Goal: Task Accomplishment & Management: Manage account settings

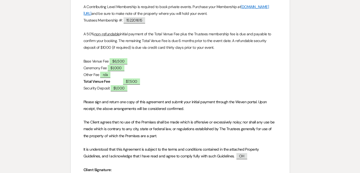
scroll to position [250, 0]
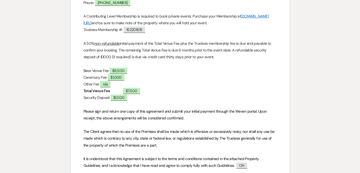
drag, startPoint x: 145, startPoint y: 30, endPoint x: 140, endPoint y: 30, distance: 4.6
click at [140, 30] on span "152201615" at bounding box center [135, 30] width 22 height 6
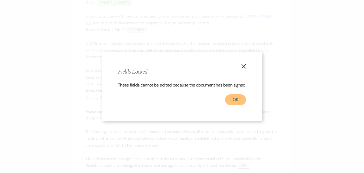
click at [233, 102] on button "OK" at bounding box center [235, 99] width 21 height 11
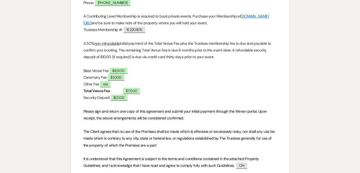
click at [154, 29] on p "Trustees Membership #: ﻿ 152201615 ﻿" at bounding box center [181, 29] width 194 height 7
drag, startPoint x: 152, startPoint y: 31, endPoint x: 126, endPoint y: 32, distance: 26.2
click at [126, 32] on p "Trustees Membership #: ﻿ 152201615 ﻿" at bounding box center [181, 29] width 194 height 7
copy p
click at [187, 69] on p "Base Venue Fee ﻿ $6,500 ﻿" at bounding box center [181, 70] width 194 height 7
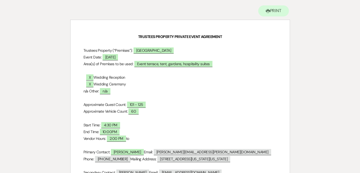
scroll to position [0, 0]
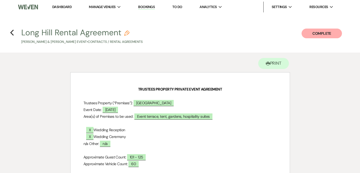
click at [57, 8] on link "Dashboard" at bounding box center [61, 7] width 19 height 5
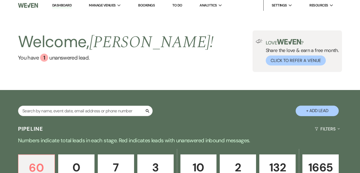
scroll to position [20, 0]
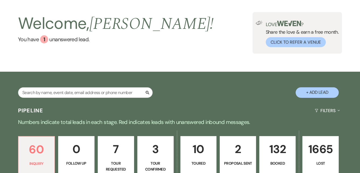
click at [270, 140] on p "132" at bounding box center [277, 149] width 29 height 18
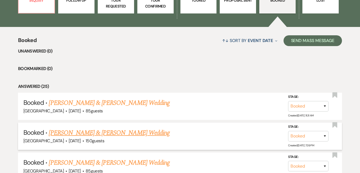
scroll to position [216, 0]
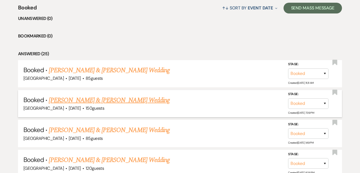
click at [133, 99] on link "[PERSON_NAME] & [PERSON_NAME] Wedding" at bounding box center [109, 100] width 121 height 10
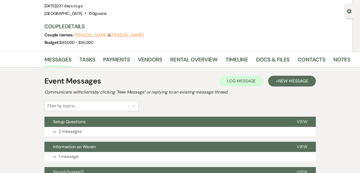
scroll to position [54, 0]
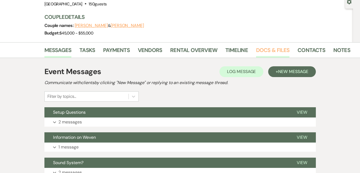
click at [265, 49] on link "Docs & Files" at bounding box center [272, 52] width 33 height 12
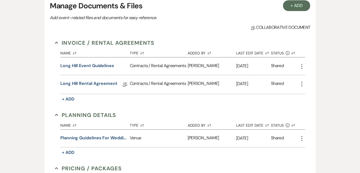
scroll to position [135, 0]
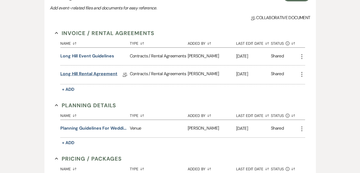
click at [95, 75] on link "Long Hill Rental Agreement" at bounding box center [88, 75] width 57 height 8
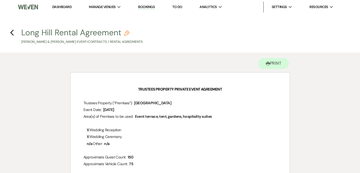
click at [62, 5] on link "Dashboard" at bounding box center [61, 7] width 19 height 5
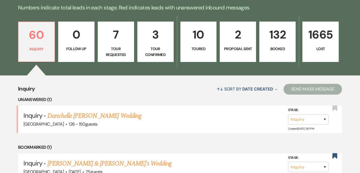
scroll to position [135, 0]
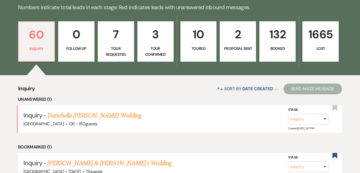
click at [234, 54] on link "2 Proposal Sent" at bounding box center [238, 41] width 36 height 40
select select "6"
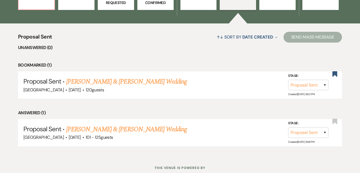
scroll to position [189, 0]
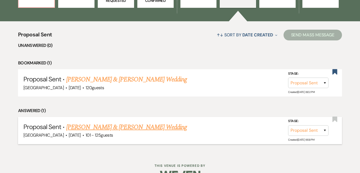
click at [145, 128] on link "[PERSON_NAME] & [PERSON_NAME] Wedding" at bounding box center [126, 127] width 121 height 10
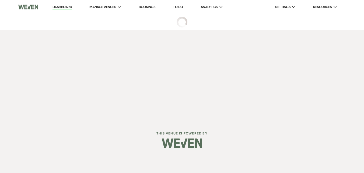
select select "6"
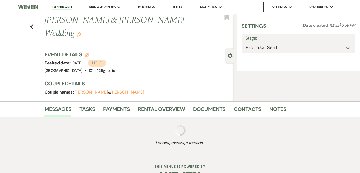
select select "4"
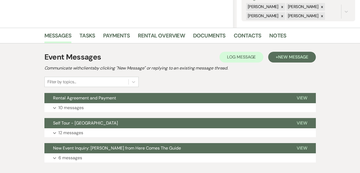
scroll to position [108, 0]
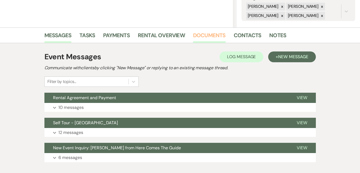
click at [202, 36] on link "Documents" at bounding box center [209, 37] width 33 height 12
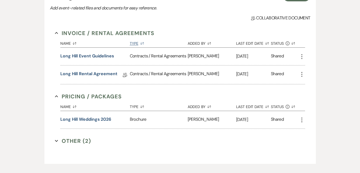
scroll to position [189, 0]
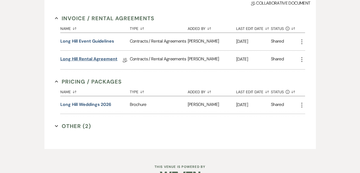
click at [110, 59] on link "Long Hill Rental Agreement" at bounding box center [88, 60] width 57 height 8
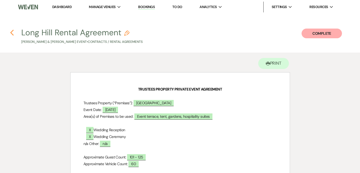
click at [12, 33] on icon "Previous" at bounding box center [12, 32] width 4 height 6
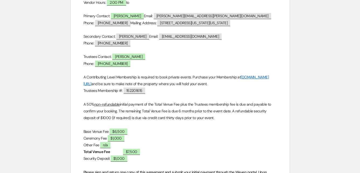
select select "6"
select select "4"
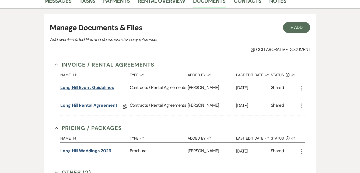
scroll to position [135, 0]
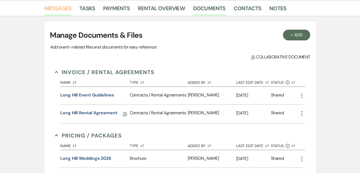
click at [62, 9] on link "Messages" at bounding box center [57, 10] width 27 height 12
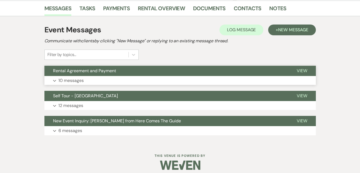
click at [174, 71] on button "Rental Agreement and Payment" at bounding box center [166, 71] width 244 height 10
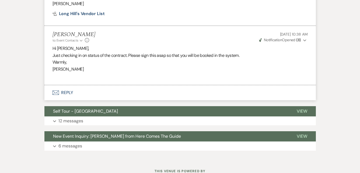
scroll to position [985, 0]
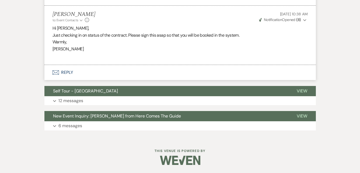
click at [68, 71] on button "Envelope Reply" at bounding box center [180, 72] width 272 height 15
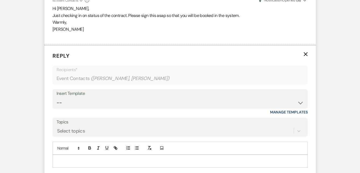
scroll to position [1030, 0]
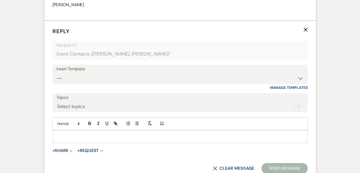
click at [126, 139] on p at bounding box center [180, 137] width 247 height 6
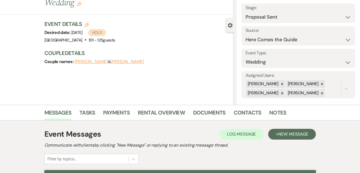
scroll to position [0, 0]
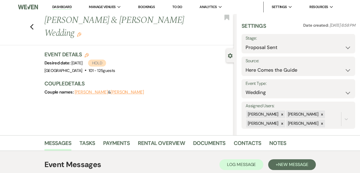
click at [92, 90] on button "[PERSON_NAME]" at bounding box center [91, 92] width 33 height 4
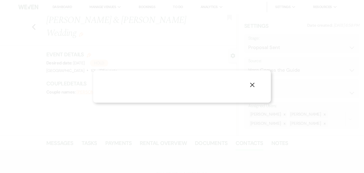
select select "1"
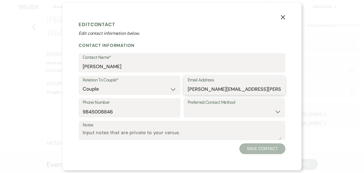
drag, startPoint x: 255, startPoint y: 90, endPoint x: 188, endPoint y: 88, distance: 66.9
click at [188, 88] on input "[PERSON_NAME][EMAIL_ADDRESS][PERSON_NAME][DOMAIN_NAME]" at bounding box center [235, 89] width 94 height 11
click at [283, 16] on icon "X" at bounding box center [283, 17] width 5 height 5
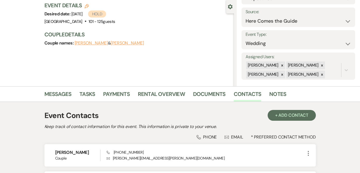
scroll to position [54, 0]
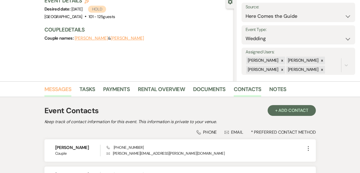
click at [65, 88] on link "Messages" at bounding box center [57, 91] width 27 height 12
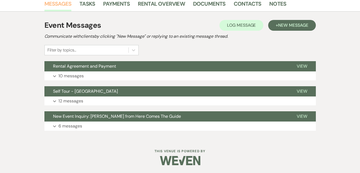
scroll to position [140, 0]
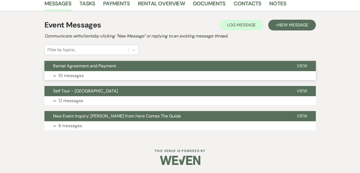
click at [144, 70] on button "Rental Agreement and Payment" at bounding box center [166, 66] width 244 height 10
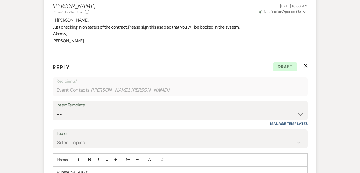
scroll to position [1048, 0]
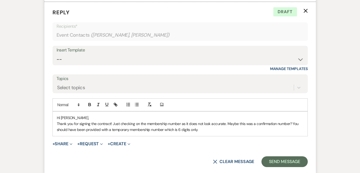
click at [207, 130] on p "Thank you for signing the contract! Just checking on the membership number as i…" at bounding box center [180, 127] width 247 height 12
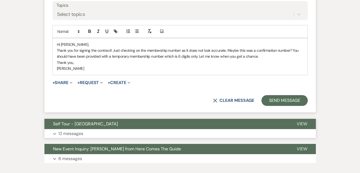
scroll to position [1129, 0]
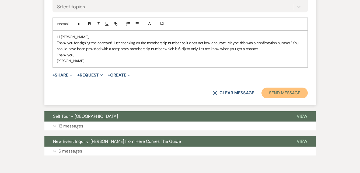
click at [280, 93] on button "Send Message" at bounding box center [285, 93] width 46 height 11
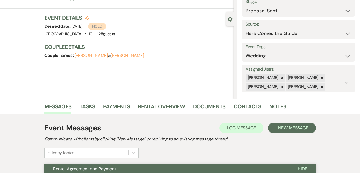
scroll to position [0, 0]
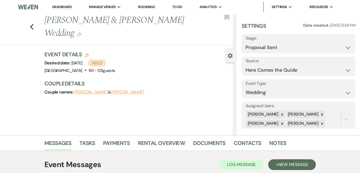
click at [64, 7] on link "Dashboard" at bounding box center [61, 7] width 19 height 5
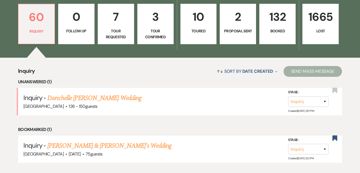
scroll to position [162, 0]
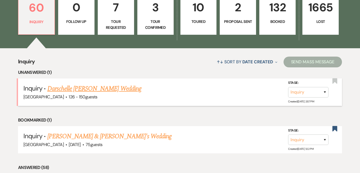
click at [104, 89] on link "Darschelle [PERSON_NAME] Wedding" at bounding box center [94, 89] width 94 height 10
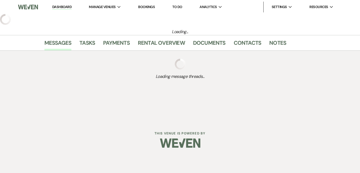
select select "4"
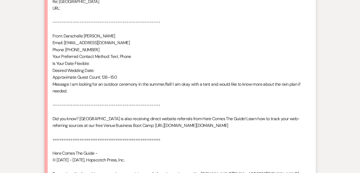
scroll to position [377, 0]
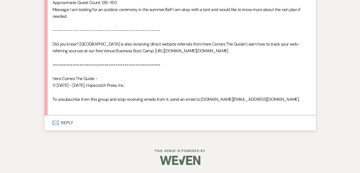
click at [68, 120] on button "Envelope Reply" at bounding box center [180, 122] width 272 height 15
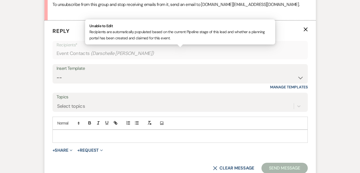
scroll to position [514, 0]
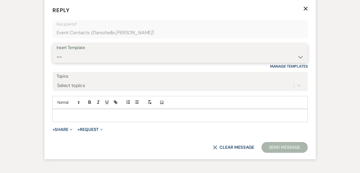
click at [302, 62] on select "-- Weven Planning Portal Introduction (Booked Events) Initial Inquiry Response …" at bounding box center [180, 57] width 247 height 11
select select "6169"
click at [57, 59] on select "-- Weven Planning Portal Introduction (Booked Events) Initial Inquiry Response …" at bounding box center [180, 57] width 247 height 11
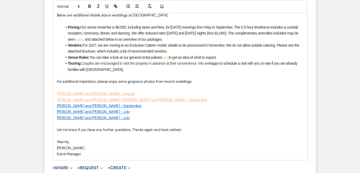
scroll to position [649, 0]
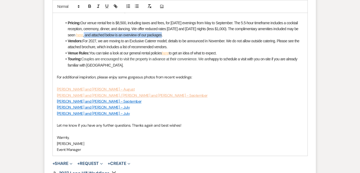
drag, startPoint x: 162, startPoint y: 42, endPoint x: 84, endPoint y: 43, distance: 78.2
click at [84, 38] on li "Pricing: Our venue rental fee is $8,500, including taxes and fees, for [DATE] e…" at bounding box center [183, 29] width 242 height 18
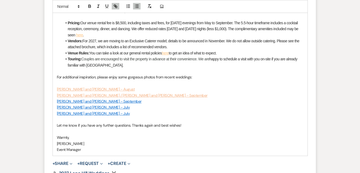
click at [223, 98] on p "[PERSON_NAME] and [PERSON_NAME] / [PERSON_NAME] and [PERSON_NAME] - September" at bounding box center [180, 95] width 247 height 6
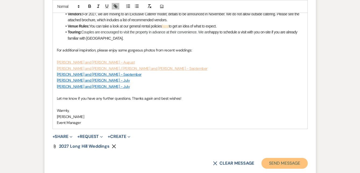
click at [274, 167] on button "Send Message" at bounding box center [285, 163] width 46 height 11
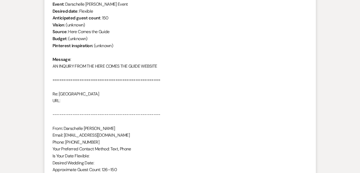
scroll to position [0, 0]
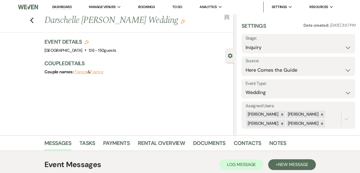
click at [59, 9] on link "Dashboard" at bounding box center [61, 7] width 19 height 5
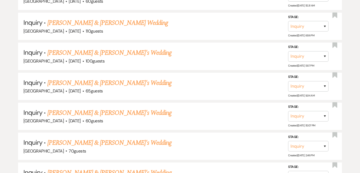
scroll to position [1942, 0]
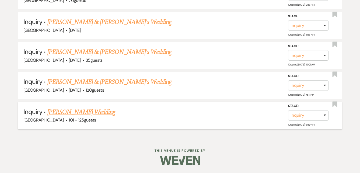
click at [68, 113] on link "[PERSON_NAME] Wedding" at bounding box center [81, 112] width 68 height 10
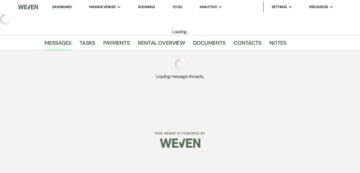
select select "4"
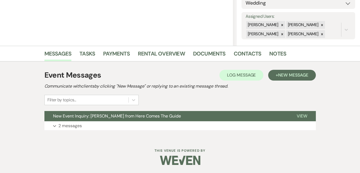
click at [71, 113] on button "New Event Inquiry: [PERSON_NAME] from Here Comes The Guide" at bounding box center [166, 116] width 244 height 10
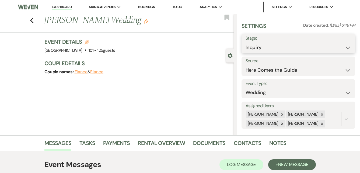
click at [343, 46] on select "Inquiry Follow Up Tour Requested Tour Confirmed Toured Proposal Sent Booked Lost" at bounding box center [299, 47] width 106 height 11
select select "8"
click at [246, 42] on select "Inquiry Follow Up Tour Requested Tour Confirmed Toured Proposal Sent Booked Lost" at bounding box center [299, 47] width 106 height 11
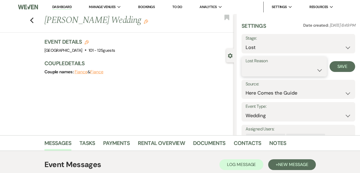
click at [284, 66] on select "Booked Elsewhere Budget Date Unavailable No Response Not a Good Match Capacity …" at bounding box center [284, 70] width 77 height 11
select select "5"
click at [246, 65] on select "Booked Elsewhere Budget Date Unavailable No Response Not a Good Match Capacity …" at bounding box center [284, 70] width 77 height 11
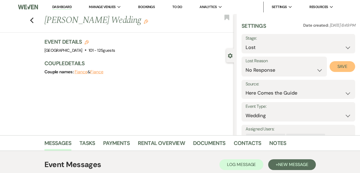
click at [335, 66] on button "Save" at bounding box center [343, 66] width 26 height 11
click at [33, 20] on use "button" at bounding box center [32, 21] width 4 height 6
select select "8"
select select "5"
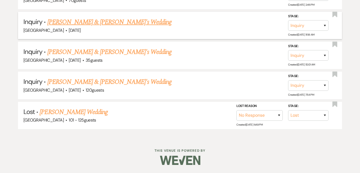
scroll to position [1912, 0]
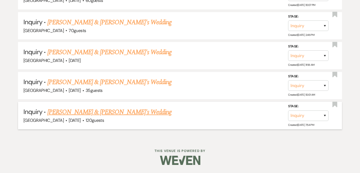
click at [83, 113] on link "[PERSON_NAME] & [PERSON_NAME]'s Wedding" at bounding box center [109, 112] width 125 height 10
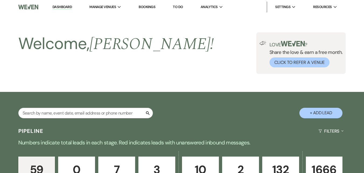
select select "5"
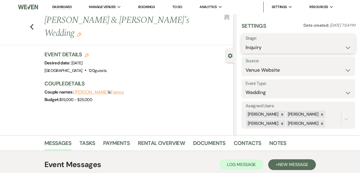
click at [344, 48] on select "Inquiry Follow Up Tour Requested Tour Confirmed Toured Proposal Sent Booked Lost" at bounding box center [299, 47] width 106 height 11
select select "8"
click at [246, 42] on select "Inquiry Follow Up Tour Requested Tour Confirmed Toured Proposal Sent Booked Lost" at bounding box center [299, 47] width 106 height 11
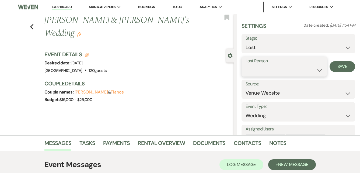
click at [305, 70] on select "Booked Elsewhere Budget Date Unavailable No Response Not a Good Match Capacity …" at bounding box center [284, 70] width 77 height 11
select select "5"
click at [246, 65] on select "Booked Elsewhere Budget Date Unavailable No Response Not a Good Match Capacity …" at bounding box center [284, 70] width 77 height 11
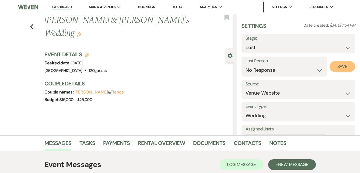
click at [337, 65] on button "Save" at bounding box center [343, 66] width 26 height 11
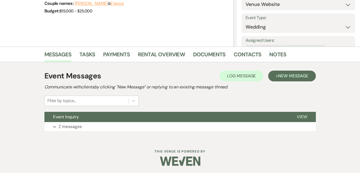
scroll to position [90, 0]
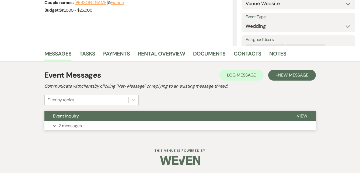
click at [146, 113] on button "Event Inquiry" at bounding box center [166, 116] width 244 height 10
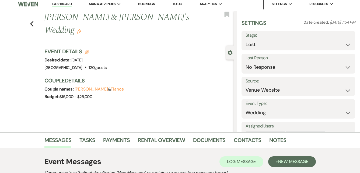
scroll to position [0, 0]
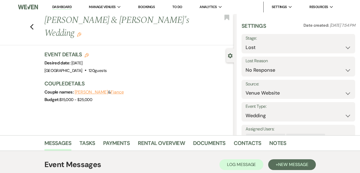
click at [36, 22] on div "Previous [PERSON_NAME] & [PERSON_NAME]'s Wedding Edit Bookmark" at bounding box center [115, 29] width 237 height 31
click at [33, 24] on use "button" at bounding box center [32, 27] width 4 height 6
select select "8"
select select "5"
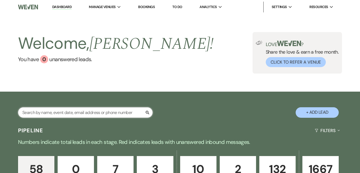
click at [76, 112] on input "text" at bounding box center [85, 112] width 135 height 11
type input "[PERSON_NAME]"
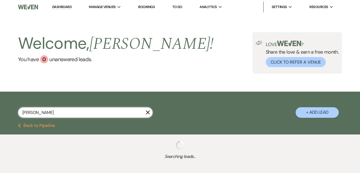
select select "6"
select select "8"
select select "5"
select select "8"
select select "1"
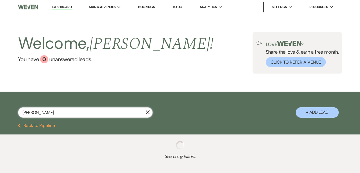
select select "8"
select select "5"
select select "8"
select select "5"
select select "8"
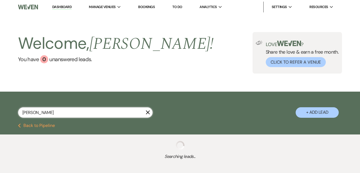
select select "6"
select select "8"
select select "5"
select select "8"
select select "9"
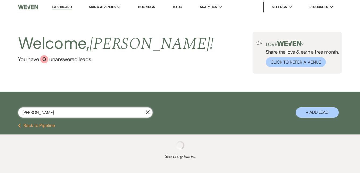
select select "8"
select select "5"
select select "8"
select select "7"
select select "8"
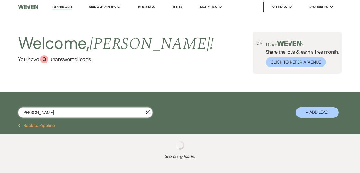
select select "8"
select select "2"
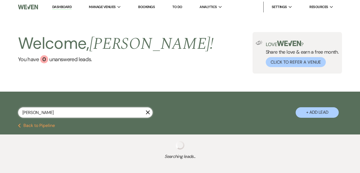
select select "8"
select select "2"
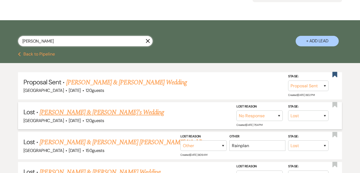
scroll to position [81, 0]
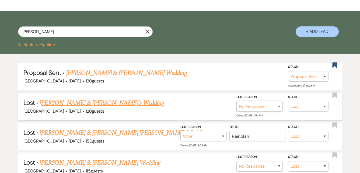
click at [279, 106] on select "Booked Elsewhere Budget Date Unavailable No Response Not a Good Match Capacity …" at bounding box center [260, 106] width 46 height 11
select select "4"
click at [237, 101] on select "Booked Elsewhere Budget Date Unavailable No Response Not a Good Match Capacity …" at bounding box center [260, 106] width 46 height 11
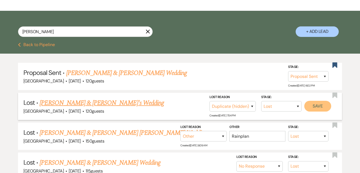
click at [315, 106] on button "Save" at bounding box center [318, 106] width 27 height 11
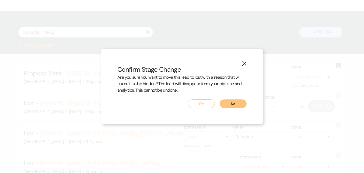
click at [202, 105] on button "Yes" at bounding box center [201, 103] width 27 height 9
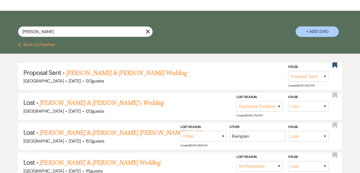
click at [147, 31] on icon "X" at bounding box center [148, 31] width 4 height 4
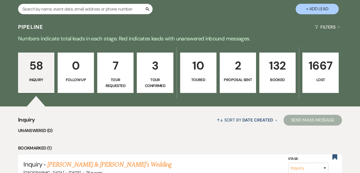
scroll to position [108, 0]
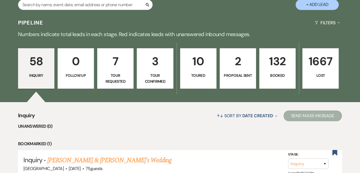
click at [32, 71] on link "58 Inquiry" at bounding box center [36, 68] width 36 height 40
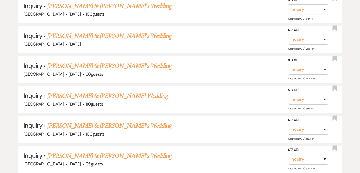
scroll to position [1882, 0]
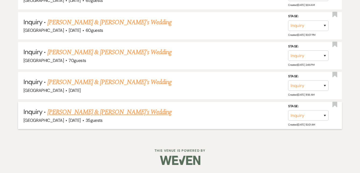
click at [104, 114] on link "[PERSON_NAME] & [PERSON_NAME]'s Wedding" at bounding box center [109, 112] width 125 height 10
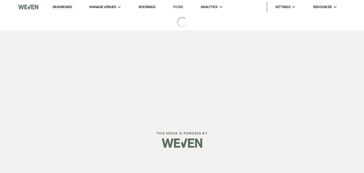
select select "5"
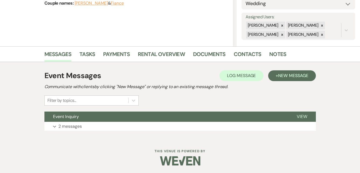
scroll to position [90, 0]
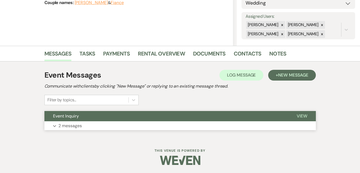
click at [104, 116] on button "Event Inquiry" at bounding box center [166, 116] width 244 height 10
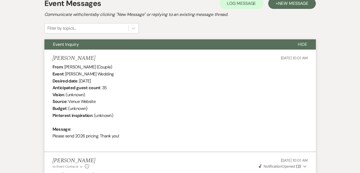
scroll to position [54, 0]
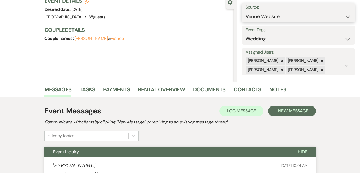
click at [343, 15] on select "Weven Venue Website Instagram Facebook Pinterest Google The Knot Wedding Wire H…" at bounding box center [299, 16] width 106 height 11
click at [189, 50] on div "Previous [PERSON_NAME] & [PERSON_NAME]'s Wedding Edit Bookmark Gear Settings Se…" at bounding box center [117, 20] width 234 height 121
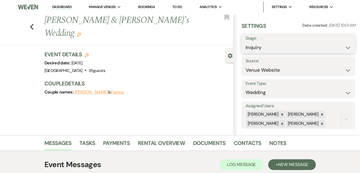
click at [343, 48] on select "Inquiry Follow Up Tour Requested Tour Confirmed Toured Proposal Sent Booked Lost" at bounding box center [299, 47] width 106 height 11
select select "8"
click at [246, 42] on select "Inquiry Follow Up Tour Requested Tour Confirmed Toured Proposal Sent Booked Lost" at bounding box center [299, 47] width 106 height 11
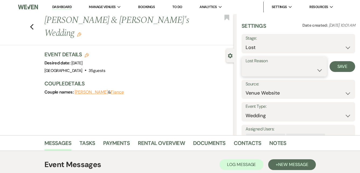
click at [298, 70] on select "Booked Elsewhere Budget Date Unavailable No Response Not a Good Match Capacity …" at bounding box center [284, 70] width 77 height 11
select select "5"
click at [246, 65] on select "Booked Elsewhere Budget Date Unavailable No Response Not a Good Match Capacity …" at bounding box center [284, 70] width 77 height 11
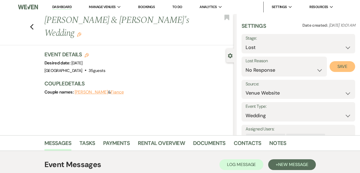
click at [339, 66] on button "Save" at bounding box center [343, 66] width 26 height 11
click at [33, 24] on use "button" at bounding box center [32, 27] width 4 height 6
select select "8"
select select "5"
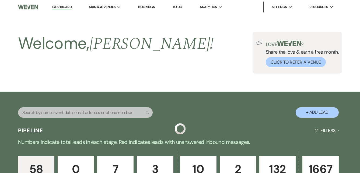
scroll to position [1852, 0]
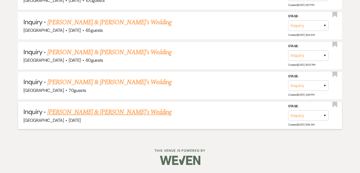
click at [100, 115] on link "[PERSON_NAME] & [PERSON_NAME]'s Wedding" at bounding box center [109, 112] width 125 height 10
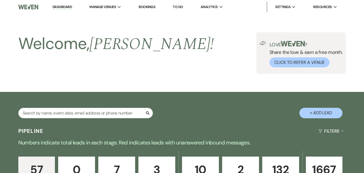
select select "5"
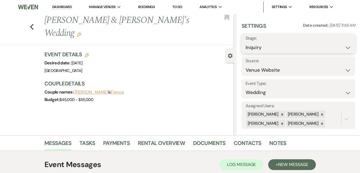
click at [342, 47] on select "Inquiry Follow Up Tour Requested Tour Confirmed Toured Proposal Sent Booked Lost" at bounding box center [299, 47] width 106 height 11
select select "8"
click at [246, 42] on select "Inquiry Follow Up Tour Requested Tour Confirmed Toured Proposal Sent Booked Lost" at bounding box center [299, 47] width 106 height 11
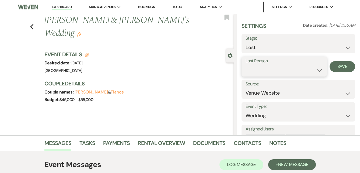
click at [311, 70] on select "Booked Elsewhere Budget Date Unavailable No Response Not a Good Match Capacity …" at bounding box center [284, 70] width 77 height 11
select select "5"
click at [246, 65] on select "Booked Elsewhere Budget Date Unavailable No Response Not a Good Match Capacity …" at bounding box center [284, 70] width 77 height 11
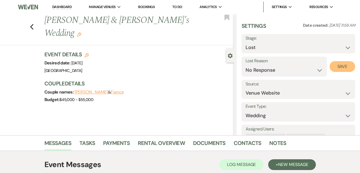
click at [337, 64] on button "Save" at bounding box center [343, 66] width 26 height 11
click at [55, 6] on link "Dashboard" at bounding box center [61, 7] width 19 height 5
select select "8"
select select "5"
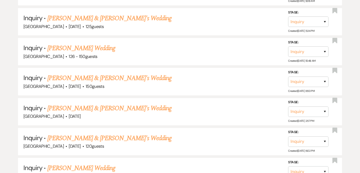
scroll to position [1822, 0]
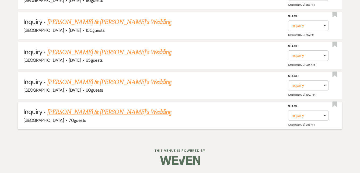
click at [81, 112] on li "Inquiry · [PERSON_NAME] & [PERSON_NAME]'s Wedding [GEOGRAPHIC_DATA] · 70 guests…" at bounding box center [180, 115] width 324 height 27
click at [81, 113] on link "[PERSON_NAME] & [PERSON_NAME]'s Wedding" at bounding box center [109, 112] width 125 height 10
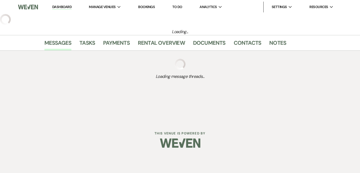
select select "5"
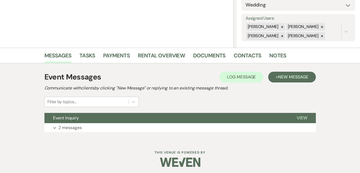
scroll to position [90, 0]
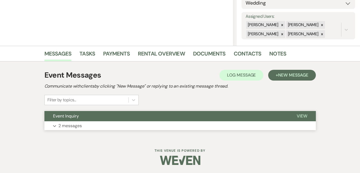
click at [83, 122] on button "Expand 2 messages" at bounding box center [180, 125] width 272 height 9
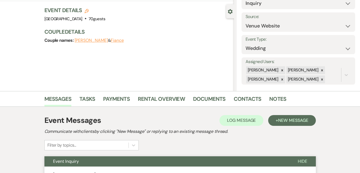
scroll to position [0, 0]
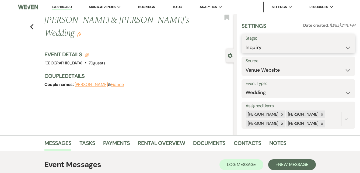
click at [345, 49] on select "Inquiry Follow Up Tour Requested Tour Confirmed Toured Proposal Sent Booked Lost" at bounding box center [299, 47] width 106 height 11
select select "8"
click at [246, 42] on select "Inquiry Follow Up Tour Requested Tour Confirmed Toured Proposal Sent Booked Lost" at bounding box center [299, 47] width 106 height 11
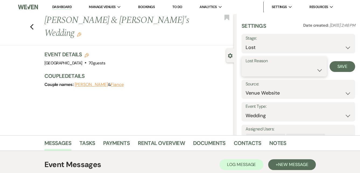
click at [318, 69] on select "Booked Elsewhere Budget Date Unavailable No Response Not a Good Match Capacity …" at bounding box center [284, 70] width 77 height 11
select select "8"
click at [246, 65] on select "Booked Elsewhere Budget Date Unavailable No Response Not a Good Match Capacity …" at bounding box center [284, 70] width 77 height 11
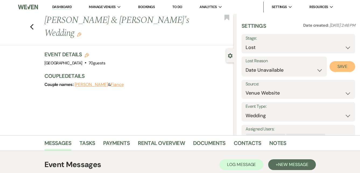
click at [333, 69] on button "Save" at bounding box center [343, 66] width 26 height 11
click at [33, 24] on use "button" at bounding box center [32, 27] width 4 height 6
select select "8"
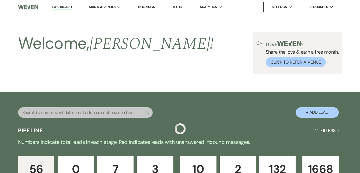
scroll to position [1792, 0]
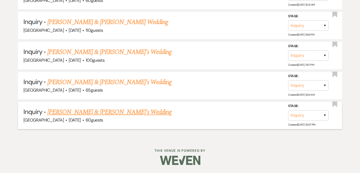
click at [90, 113] on link "[PERSON_NAME] & [PERSON_NAME]'s Wedding" at bounding box center [109, 112] width 125 height 10
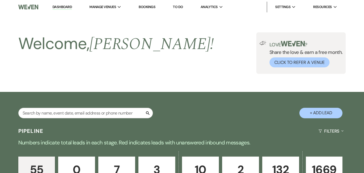
select select "5"
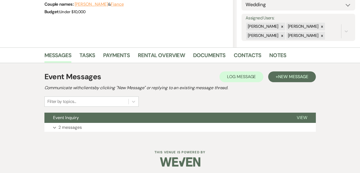
scroll to position [90, 0]
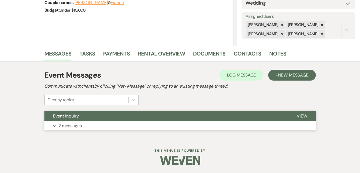
click at [187, 122] on button "Expand 2 messages" at bounding box center [180, 125] width 272 height 9
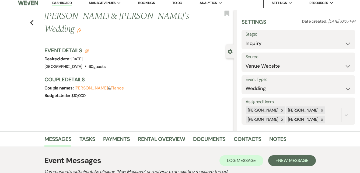
scroll to position [0, 0]
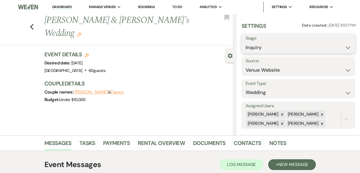
click at [341, 46] on select "Inquiry Follow Up Tour Requested Tour Confirmed Toured Proposal Sent Booked Lost" at bounding box center [299, 47] width 106 height 11
select select "8"
click at [246, 42] on select "Inquiry Follow Up Tour Requested Tour Confirmed Toured Proposal Sent Booked Lost" at bounding box center [299, 47] width 106 height 11
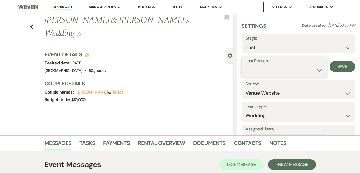
click at [277, 68] on select "Booked Elsewhere Budget Date Unavailable No Response Not a Good Match Capacity …" at bounding box center [284, 70] width 77 height 11
select select "5"
click at [246, 65] on select "Booked Elsewhere Budget Date Unavailable No Response Not a Good Match Capacity …" at bounding box center [284, 70] width 77 height 11
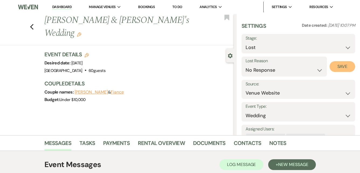
click at [340, 66] on button "Save" at bounding box center [343, 66] width 26 height 11
click at [33, 24] on use "button" at bounding box center [32, 27] width 4 height 6
select select "8"
select select "5"
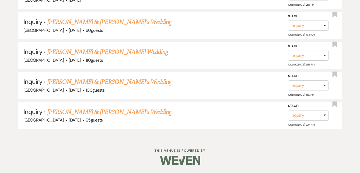
scroll to position [1763, 0]
click at [111, 112] on link "[PERSON_NAME] & [PERSON_NAME]'s Wedding" at bounding box center [109, 112] width 125 height 10
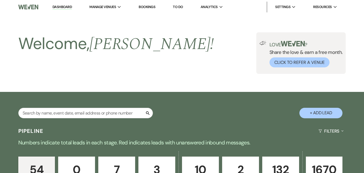
select select "5"
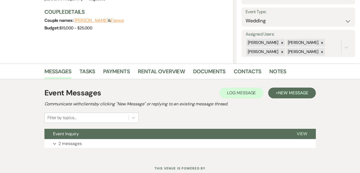
scroll to position [81, 0]
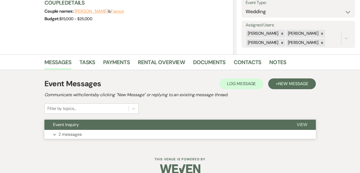
click at [195, 132] on button "Expand 2 messages" at bounding box center [180, 134] width 272 height 9
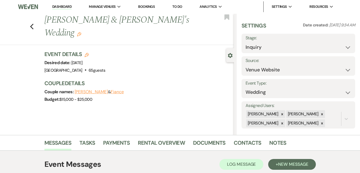
scroll to position [0, 0]
click at [342, 46] on select "Inquiry Follow Up Tour Requested Tour Confirmed Toured Proposal Sent Booked Lost" at bounding box center [299, 47] width 106 height 11
select select "8"
click at [246, 42] on select "Inquiry Follow Up Tour Requested Tour Confirmed Toured Proposal Sent Booked Lost" at bounding box center [299, 47] width 106 height 11
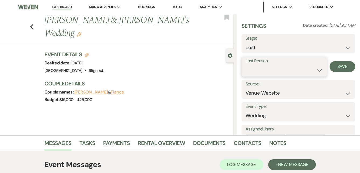
click at [293, 71] on select "Booked Elsewhere Budget Date Unavailable No Response Not a Good Match Capacity …" at bounding box center [284, 70] width 77 height 11
select select "5"
click at [246, 65] on select "Booked Elsewhere Budget Date Unavailable No Response Not a Good Match Capacity …" at bounding box center [284, 70] width 77 height 11
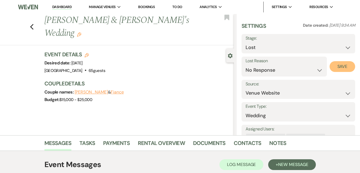
click at [340, 67] on button "Save" at bounding box center [343, 66] width 26 height 11
click at [33, 24] on use "button" at bounding box center [32, 27] width 4 height 6
select select "8"
select select "5"
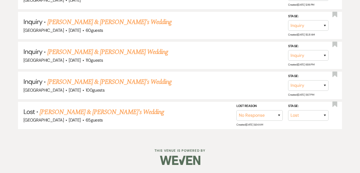
scroll to position [1732, 0]
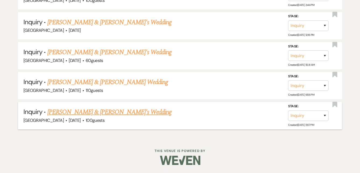
click at [127, 113] on link "[PERSON_NAME] & [PERSON_NAME]'s Wedding" at bounding box center [109, 112] width 125 height 10
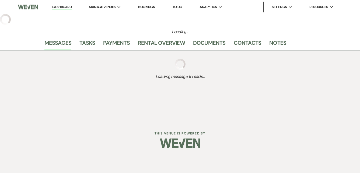
select select "5"
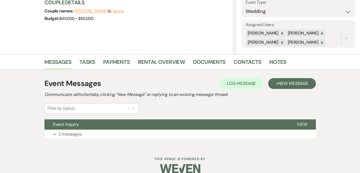
scroll to position [90, 0]
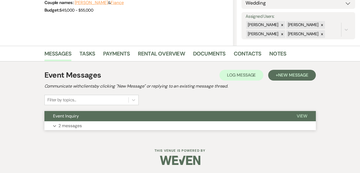
click at [207, 119] on button "Event Inquiry" at bounding box center [166, 116] width 244 height 10
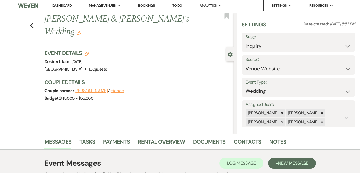
scroll to position [0, 0]
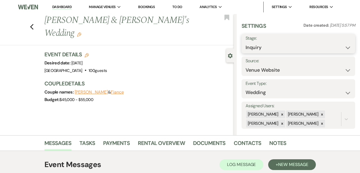
click at [344, 46] on select "Inquiry Follow Up Tour Requested Tour Confirmed Toured Proposal Sent Booked Lost" at bounding box center [299, 47] width 106 height 11
select select "8"
click at [246, 42] on select "Inquiry Follow Up Tour Requested Tour Confirmed Toured Proposal Sent Booked Lost" at bounding box center [299, 47] width 106 height 11
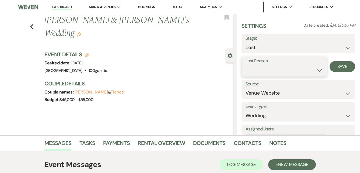
click at [263, 66] on select "Booked Elsewhere Budget Date Unavailable No Response Not a Good Match Capacity …" at bounding box center [284, 70] width 77 height 11
select select "5"
click at [246, 65] on select "Booked Elsewhere Budget Date Unavailable No Response Not a Good Match Capacity …" at bounding box center [284, 70] width 77 height 11
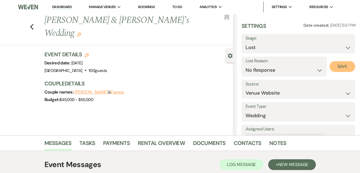
click at [343, 65] on button "Save" at bounding box center [343, 66] width 26 height 11
click at [32, 24] on icon "Previous" at bounding box center [32, 27] width 4 height 6
select select "8"
select select "5"
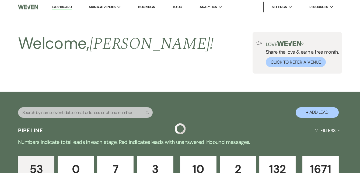
scroll to position [1702, 0]
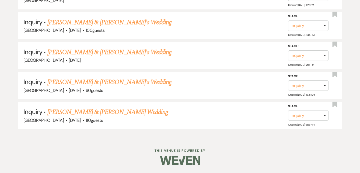
click at [122, 112] on link "[PERSON_NAME] & [PERSON_NAME] Wedding" at bounding box center [107, 112] width 121 height 10
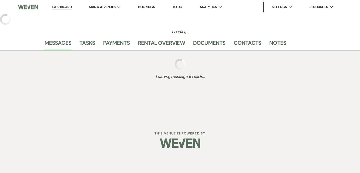
select select "1"
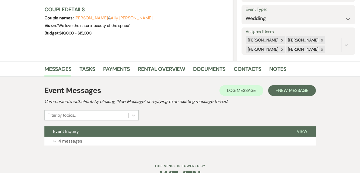
scroll to position [90, 0]
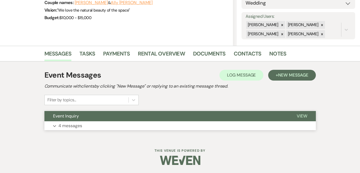
click at [152, 116] on button "Event Inquiry" at bounding box center [166, 116] width 244 height 10
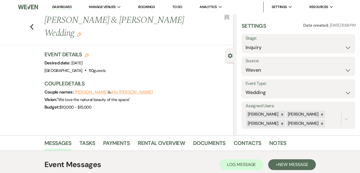
scroll to position [5, 0]
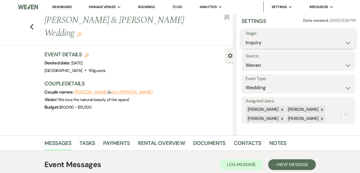
click at [340, 43] on select "Inquiry Follow Up Tour Requested Tour Confirmed Toured Proposal Sent Booked Lost" at bounding box center [299, 42] width 106 height 11
select select "8"
click at [246, 37] on select "Inquiry Follow Up Tour Requested Tour Confirmed Toured Proposal Sent Booked Lost" at bounding box center [299, 42] width 106 height 11
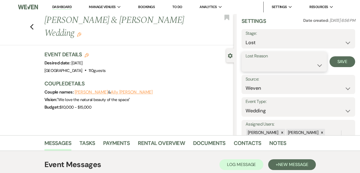
click at [280, 66] on select "Booked Elsewhere Budget Date Unavailable No Response Not a Good Match Capacity …" at bounding box center [284, 65] width 77 height 11
click at [246, 60] on select "Booked Elsewhere Budget Date Unavailable No Response Not a Good Match Capacity …" at bounding box center [284, 65] width 77 height 11
click at [316, 64] on select "Booked Elsewhere Budget Date Unavailable No Response Not a Good Match Capacity …" at bounding box center [284, 65] width 77 height 11
select select "10"
click at [246, 60] on select "Booked Elsewhere Budget Date Unavailable No Response Not a Good Match Capacity …" at bounding box center [284, 65] width 77 height 11
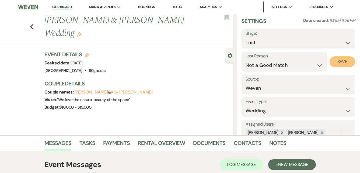
click at [339, 64] on button "Save" at bounding box center [343, 61] width 26 height 11
click at [34, 24] on icon "Previous" at bounding box center [32, 27] width 4 height 6
select select "8"
select select "10"
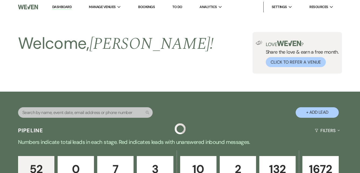
scroll to position [1673, 0]
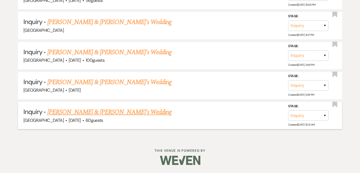
click at [113, 111] on link "[PERSON_NAME] & [PERSON_NAME]'s Wedding" at bounding box center [109, 112] width 125 height 10
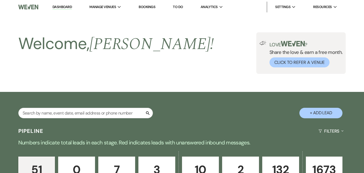
select select "5"
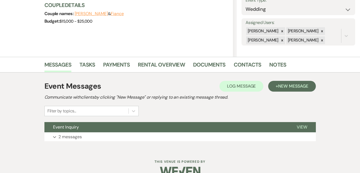
scroll to position [90, 0]
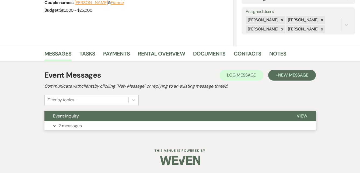
click at [125, 117] on button "Event Inquiry" at bounding box center [166, 116] width 244 height 10
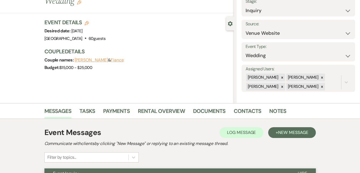
scroll to position [0, 0]
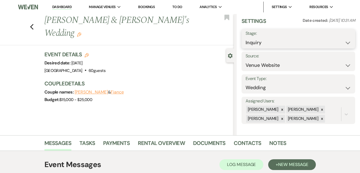
click at [344, 42] on select "Inquiry Follow Up Tour Requested Tour Confirmed Toured Proposal Sent Booked Lost" at bounding box center [299, 42] width 106 height 11
select select "8"
click at [246, 37] on select "Inquiry Follow Up Tour Requested Tour Confirmed Toured Proposal Sent Booked Lost" at bounding box center [299, 42] width 106 height 11
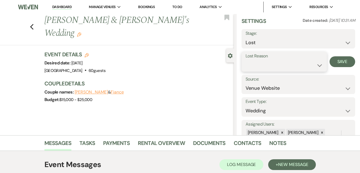
click at [296, 64] on select "Booked Elsewhere Budget Date Unavailable No Response Not a Good Match Capacity …" at bounding box center [284, 65] width 77 height 11
select select "5"
click at [246, 60] on select "Booked Elsewhere Budget Date Unavailable No Response Not a Good Match Capacity …" at bounding box center [284, 65] width 77 height 11
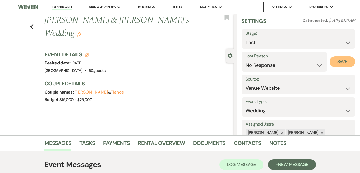
click at [343, 63] on button "Save" at bounding box center [343, 61] width 26 height 11
click at [34, 24] on icon "Previous" at bounding box center [32, 27] width 4 height 6
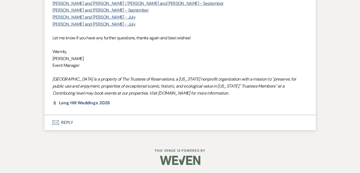
select select "8"
select select "5"
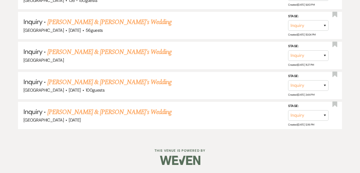
scroll to position [1643, 0]
click at [113, 114] on link "[PERSON_NAME] & [PERSON_NAME]'s Wedding" at bounding box center [109, 112] width 125 height 10
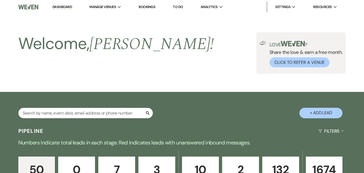
select select "5"
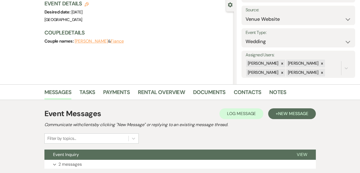
scroll to position [90, 0]
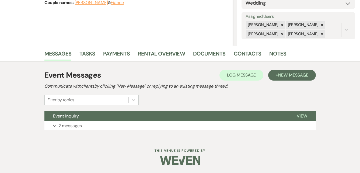
click at [114, 114] on button "Event Inquiry" at bounding box center [166, 116] width 244 height 10
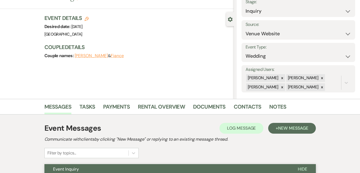
scroll to position [36, 0]
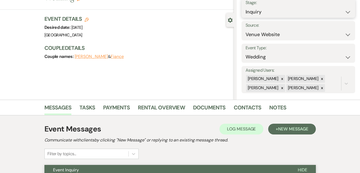
click at [339, 12] on select "Inquiry Follow Up Tour Requested Tour Confirmed Toured Proposal Sent Booked Lost" at bounding box center [299, 12] width 106 height 11
select select "8"
click at [246, 7] on select "Inquiry Follow Up Tour Requested Tour Confirmed Toured Proposal Sent Booked Lost" at bounding box center [299, 12] width 106 height 11
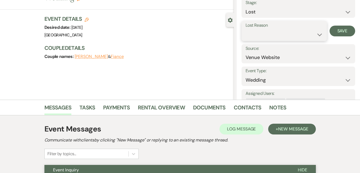
click at [287, 35] on select "Booked Elsewhere Budget Date Unavailable No Response Not a Good Match Capacity …" at bounding box center [284, 34] width 77 height 11
select select "5"
click at [246, 29] on select "Booked Elsewhere Budget Date Unavailable No Response Not a Good Match Capacity …" at bounding box center [284, 34] width 77 height 11
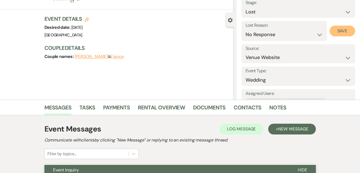
click at [336, 34] on button "Save" at bounding box center [343, 31] width 26 height 11
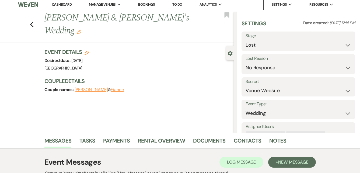
scroll to position [0, 0]
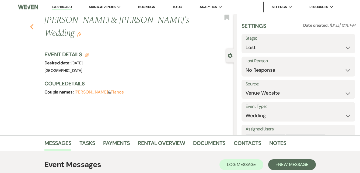
click at [33, 24] on icon "Previous" at bounding box center [32, 27] width 4 height 6
select select "8"
select select "5"
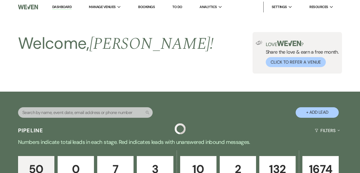
scroll to position [1613, 0]
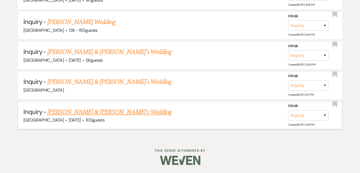
click at [94, 113] on link "[PERSON_NAME] & [PERSON_NAME]'s Wedding" at bounding box center [109, 112] width 125 height 10
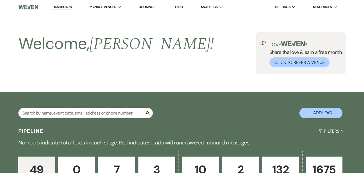
select select "5"
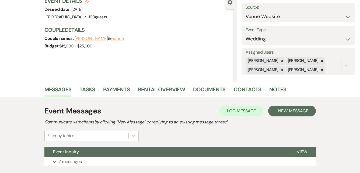
scroll to position [90, 0]
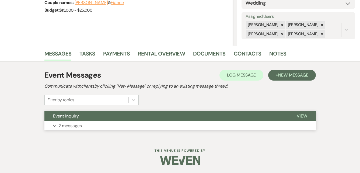
click at [92, 113] on button "Event Inquiry" at bounding box center [166, 116] width 244 height 10
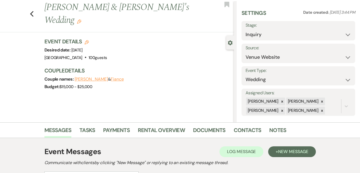
scroll to position [0, 0]
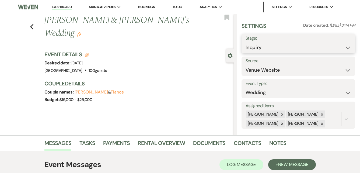
click at [340, 48] on select "Inquiry Follow Up Tour Requested Tour Confirmed Toured Proposal Sent Booked Lost" at bounding box center [299, 47] width 106 height 11
select select "8"
click at [246, 42] on select "Inquiry Follow Up Tour Requested Tour Confirmed Toured Proposal Sent Booked Lost" at bounding box center [299, 47] width 106 height 11
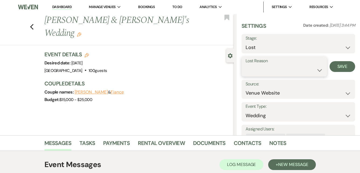
click at [296, 70] on select "Booked Elsewhere Budget Date Unavailable No Response Not a Good Match Capacity …" at bounding box center [284, 70] width 77 height 11
select select "5"
click at [246, 65] on select "Booked Elsewhere Budget Date Unavailable No Response Not a Good Match Capacity …" at bounding box center [284, 70] width 77 height 11
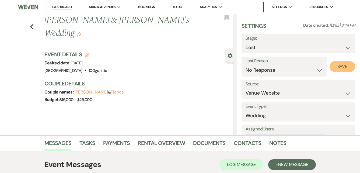
click at [340, 66] on button "Save" at bounding box center [343, 66] width 26 height 11
click at [53, 7] on link "Dashboard" at bounding box center [61, 7] width 19 height 5
select select "8"
select select "5"
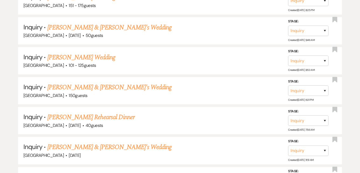
scroll to position [1582, 0]
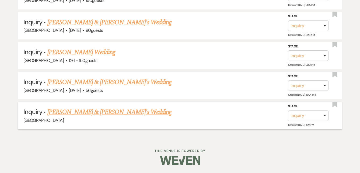
click at [67, 112] on link "[PERSON_NAME] & [PERSON_NAME]'s Wedding" at bounding box center [109, 112] width 125 height 10
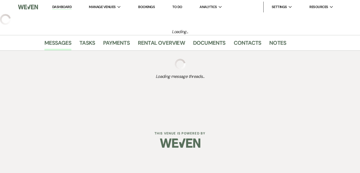
select select "5"
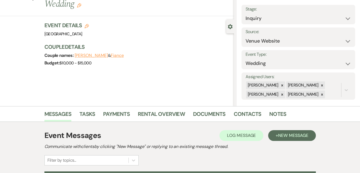
scroll to position [90, 0]
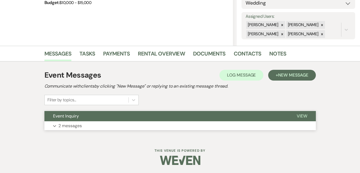
click at [168, 119] on button "Event Inquiry" at bounding box center [166, 116] width 244 height 10
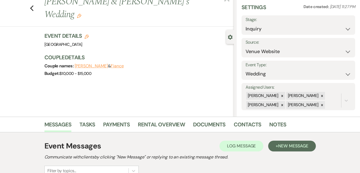
scroll to position [0, 0]
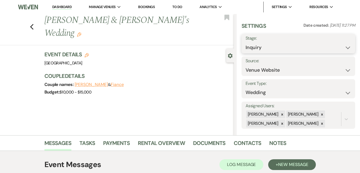
drag, startPoint x: 343, startPoint y: 48, endPoint x: 340, endPoint y: 51, distance: 3.2
click at [343, 48] on select "Inquiry Follow Up Tour Requested Tour Confirmed Toured Proposal Sent Booked Lost" at bounding box center [299, 47] width 106 height 11
click at [246, 42] on select "Inquiry Follow Up Tour Requested Tour Confirmed Toured Proposal Sent Booked Lost" at bounding box center [299, 47] width 106 height 11
click at [319, 49] on select "Inquiry Follow Up Tour Requested Tour Confirmed Toured Proposal Sent Booked Lost" at bounding box center [285, 47] width 79 height 11
select select "8"
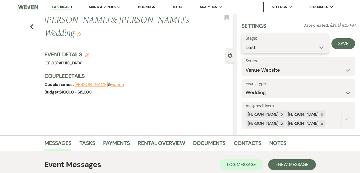
click at [246, 42] on select "Inquiry Follow Up Tour Requested Tour Confirmed Toured Proposal Sent Booked Lost" at bounding box center [285, 47] width 79 height 11
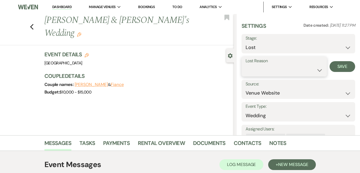
click at [281, 69] on select "Booked Elsewhere Budget Date Unavailable No Response Not a Good Match Capacity …" at bounding box center [284, 70] width 77 height 11
click at [246, 65] on select "Booked Elsewhere Budget Date Unavailable No Response Not a Good Match Capacity …" at bounding box center [284, 70] width 77 height 11
click at [315, 70] on select "Booked Elsewhere Budget Date Unavailable No Response Not a Good Match Capacity …" at bounding box center [284, 70] width 77 height 11
select select "5"
click at [246, 65] on select "Booked Elsewhere Budget Date Unavailable No Response Not a Good Match Capacity …" at bounding box center [284, 70] width 77 height 11
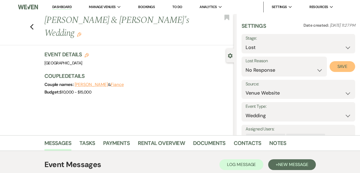
click at [335, 66] on button "Save" at bounding box center [343, 66] width 26 height 11
click at [56, 6] on link "Dashboard" at bounding box center [61, 7] width 19 height 5
select select "8"
select select "5"
